Goal: Entertainment & Leisure: Consume media (video, audio)

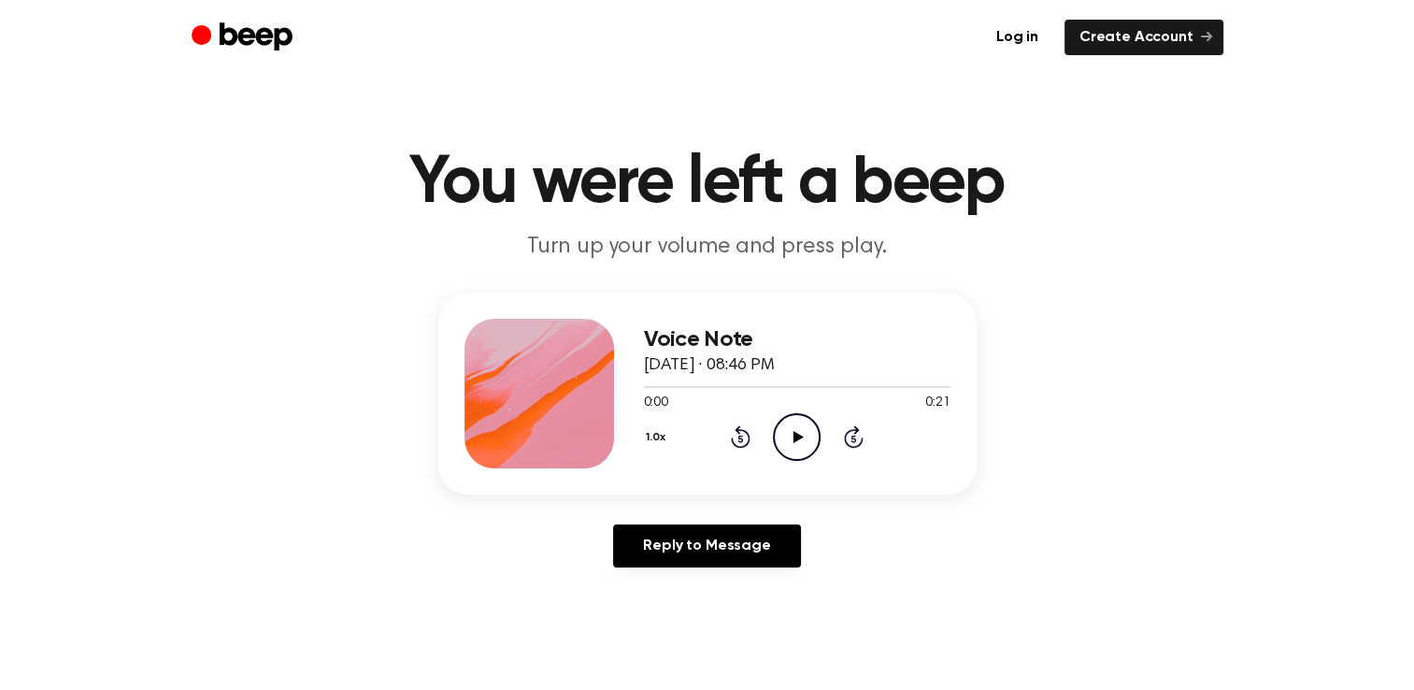
click at [787, 427] on icon "Play Audio" at bounding box center [797, 437] width 48 height 48
click at [789, 435] on icon "Pause Audio" at bounding box center [797, 437] width 48 height 48
click at [796, 428] on icon "Play Audio" at bounding box center [797, 437] width 48 height 48
click at [796, 428] on icon "Pause Audio" at bounding box center [797, 437] width 48 height 48
click at [793, 438] on icon at bounding box center [798, 437] width 10 height 12
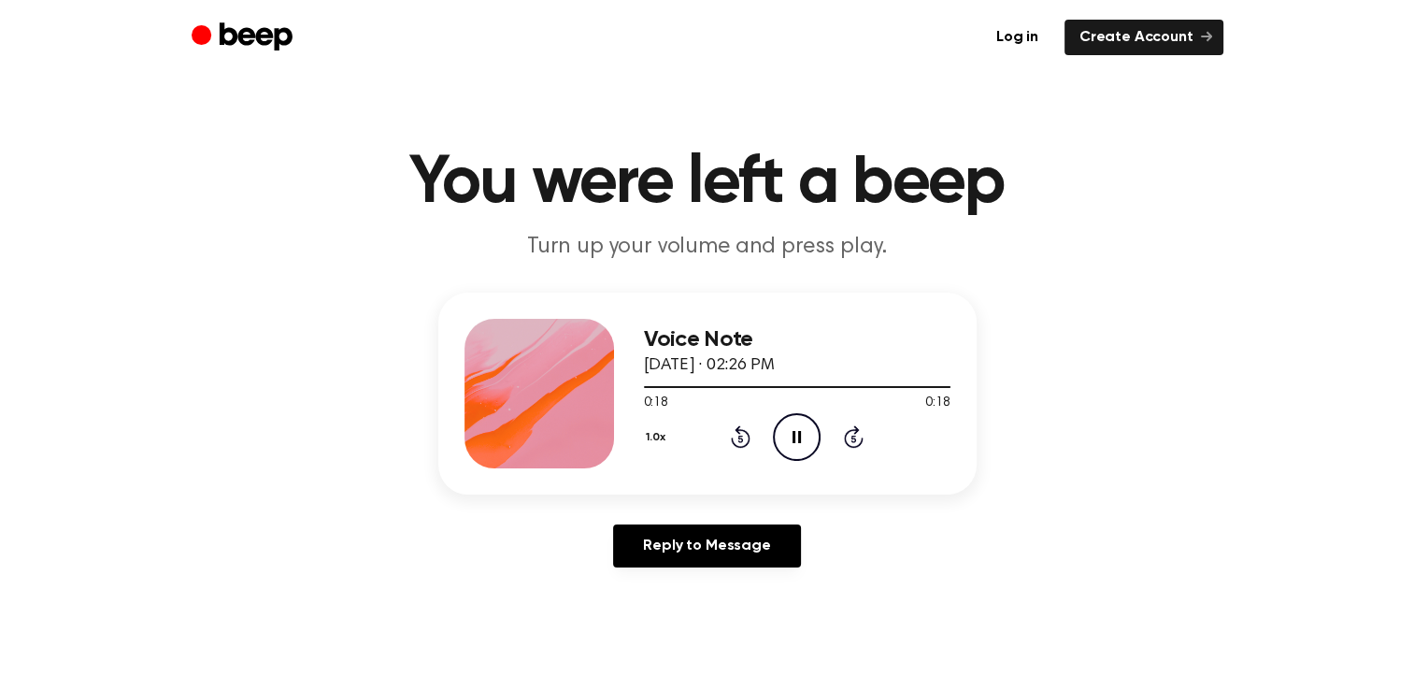
click at [793, 438] on icon at bounding box center [796, 437] width 8 height 12
click at [796, 431] on icon "Play Audio" at bounding box center [797, 437] width 48 height 48
click at [806, 439] on icon "Play Audio" at bounding box center [797, 437] width 48 height 48
click at [796, 431] on icon "Pause Audio" at bounding box center [797, 437] width 48 height 48
click at [796, 439] on icon at bounding box center [798, 437] width 10 height 12
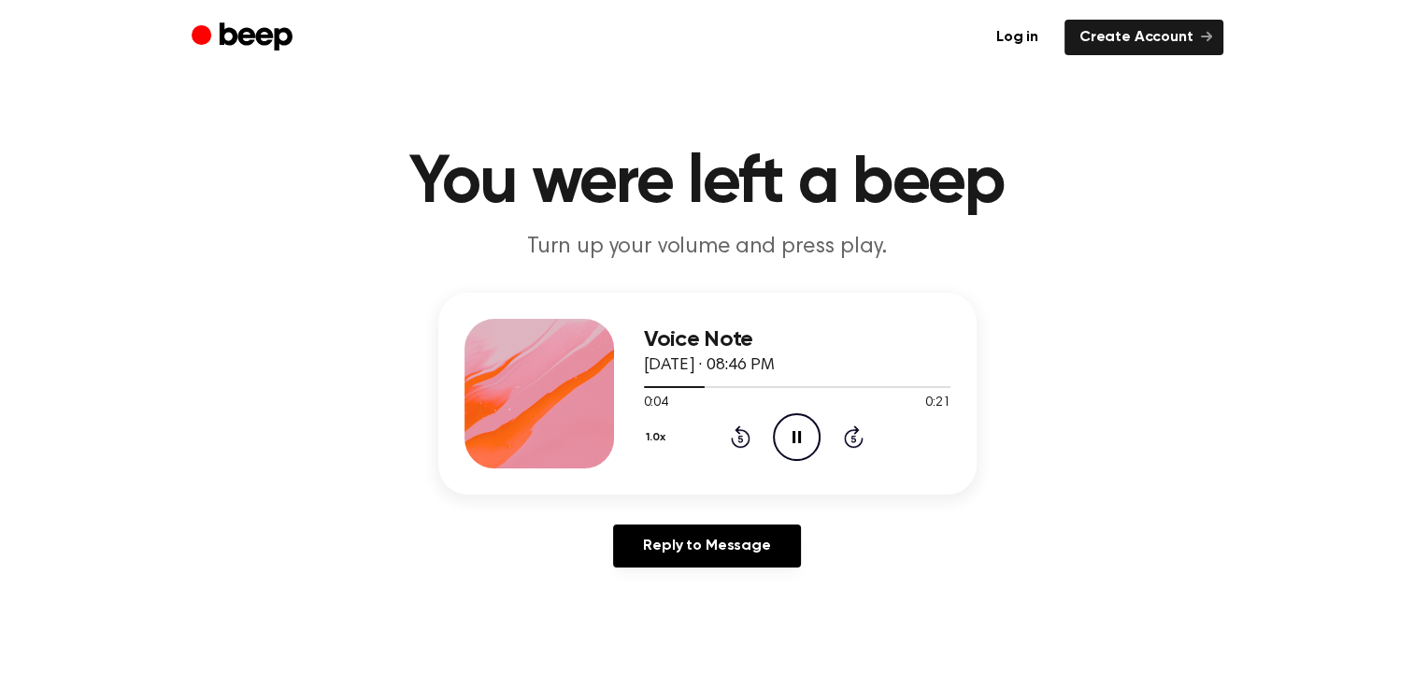
click at [796, 439] on icon "Pause Audio" at bounding box center [797, 437] width 48 height 48
click at [796, 439] on icon at bounding box center [798, 437] width 10 height 12
click at [796, 446] on icon "Pause Audio" at bounding box center [797, 437] width 48 height 48
click at [796, 438] on icon at bounding box center [798, 437] width 10 height 12
click at [800, 442] on icon "Pause Audio" at bounding box center [797, 437] width 48 height 48
